Goal: Check status: Check status

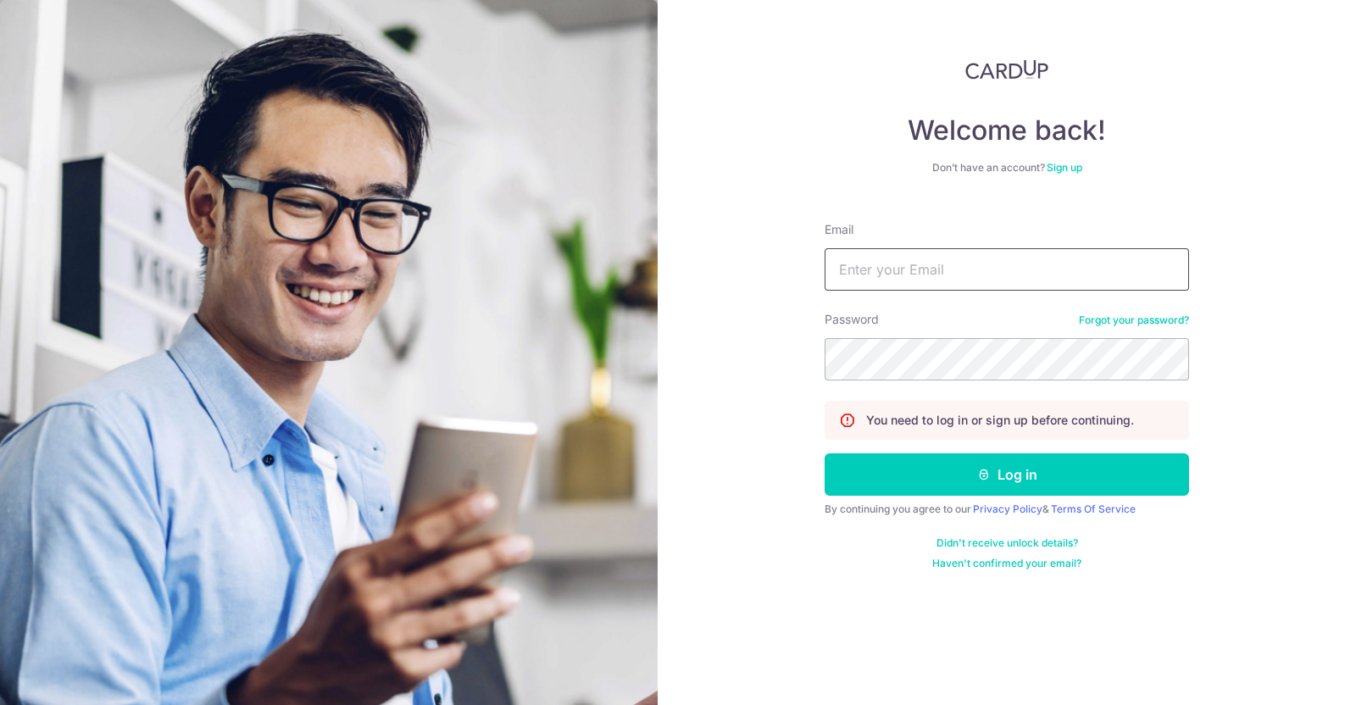
click at [914, 263] on input "Email" at bounding box center [1007, 269] width 364 height 42
type input "[EMAIL_ADDRESS][DOMAIN_NAME]"
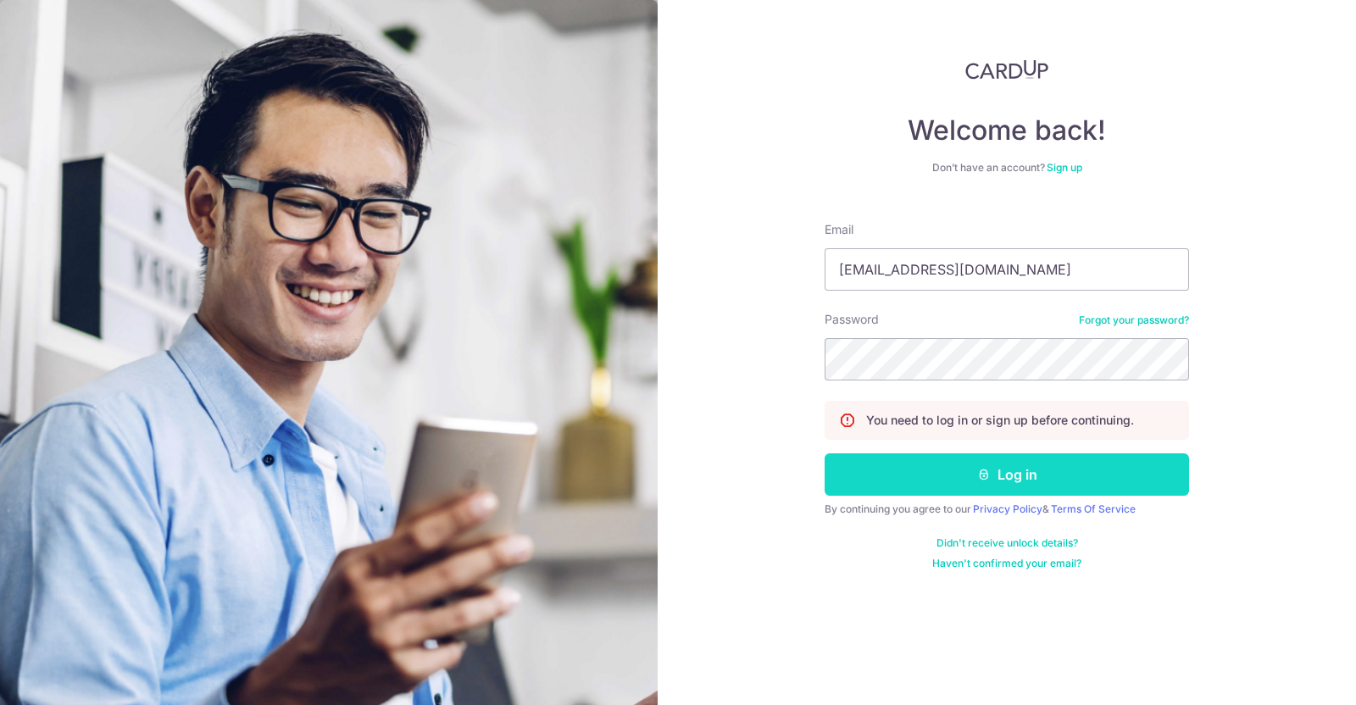
click at [920, 470] on button "Log in" at bounding box center [1007, 474] width 364 height 42
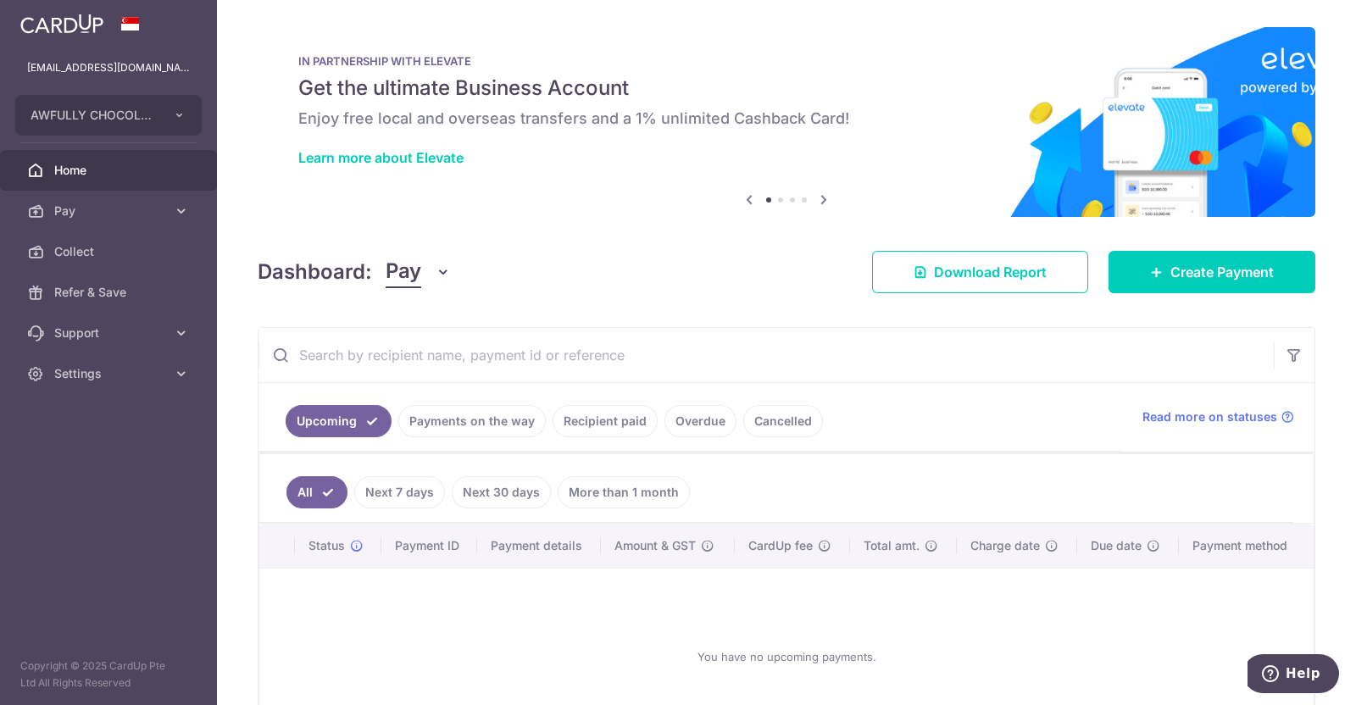
click at [456, 427] on link "Payments on the way" at bounding box center [471, 421] width 147 height 32
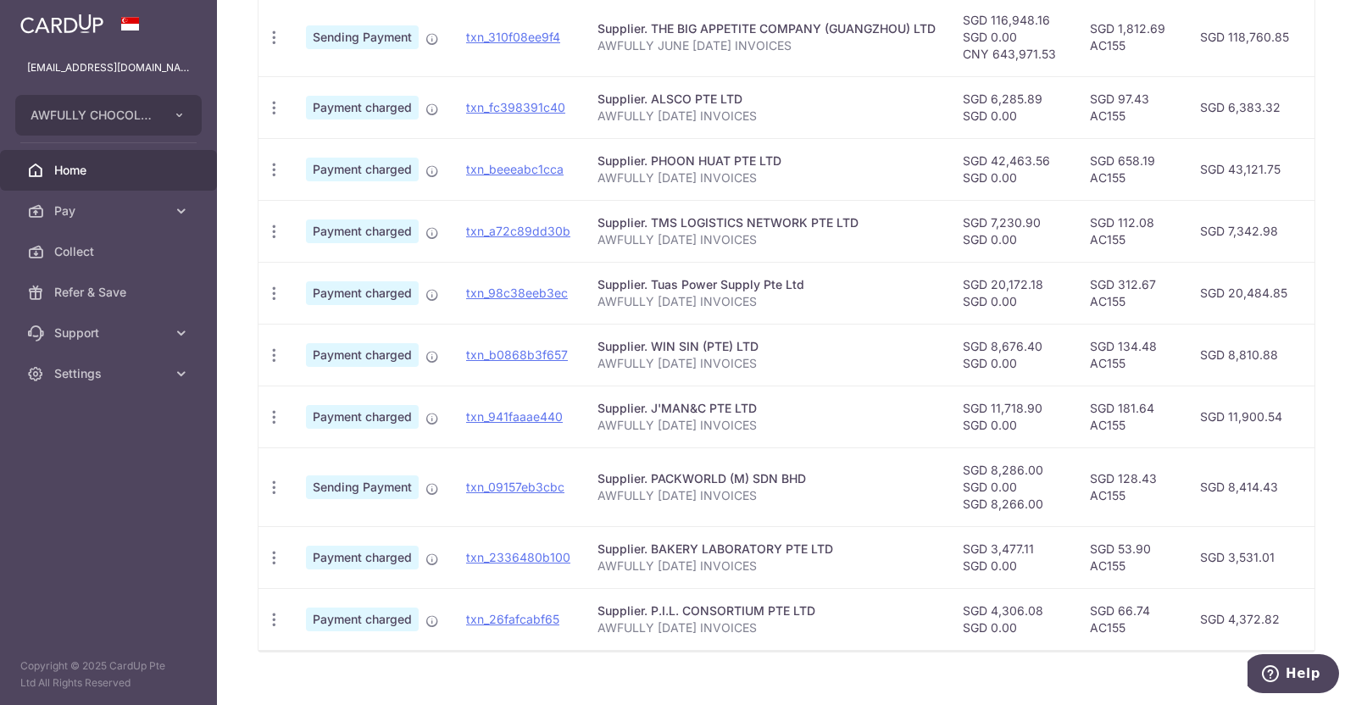
scroll to position [532, 0]
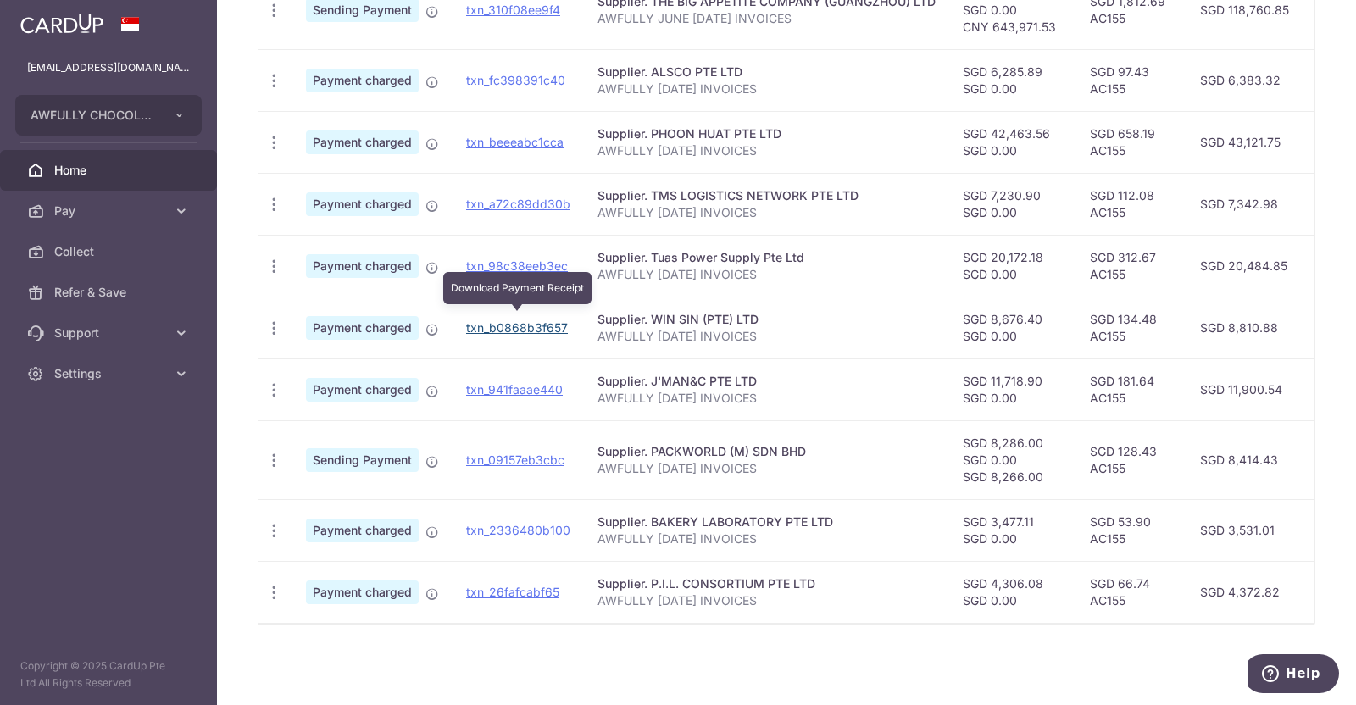
drag, startPoint x: 534, startPoint y: 320, endPoint x: 786, endPoint y: 108, distance: 329.6
click at [534, 320] on link "txn_b0868b3f657" at bounding box center [517, 327] width 102 height 14
